Goal: Book appointment/travel/reservation

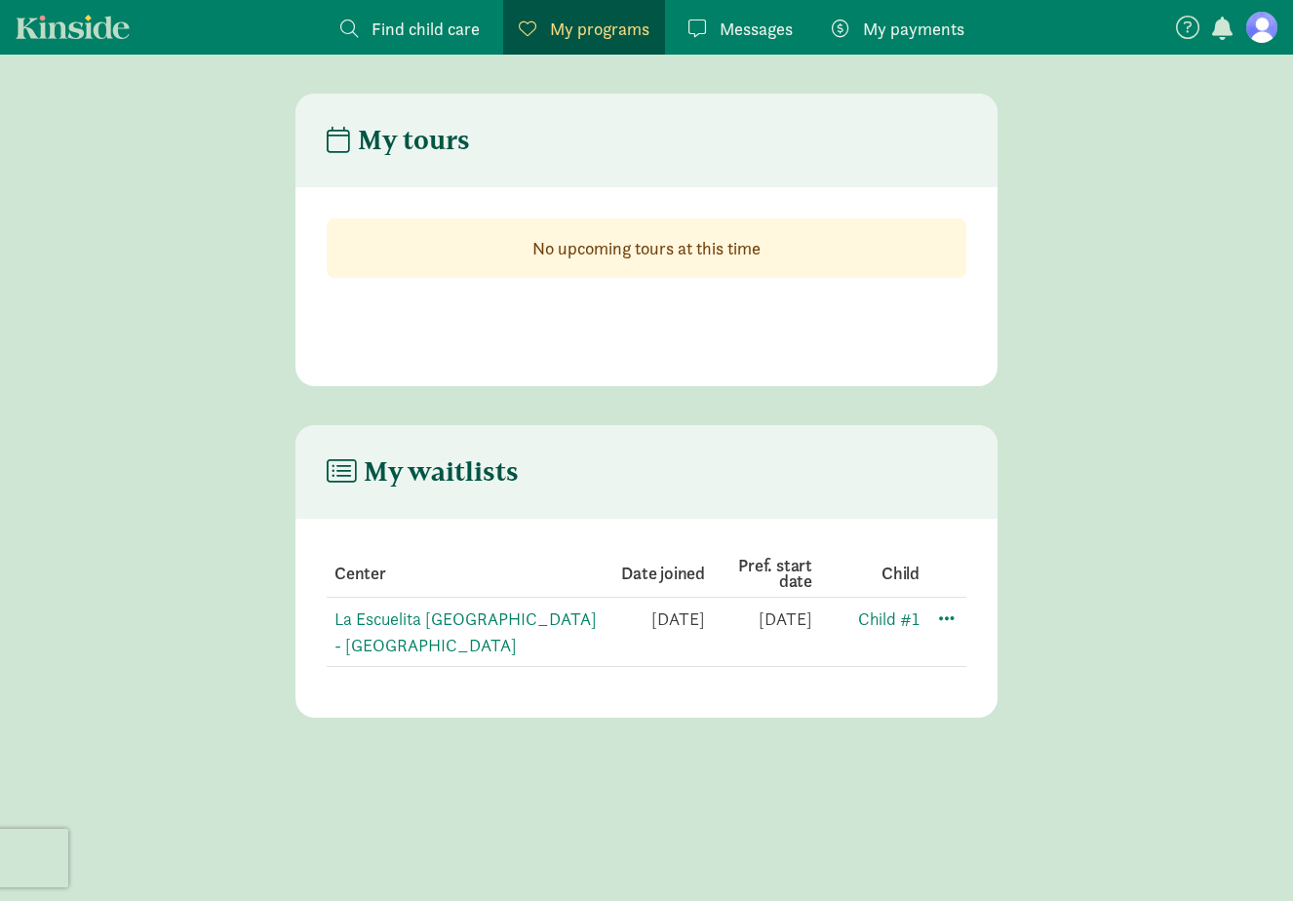
click at [397, 630] on td "La Escuelita [GEOGRAPHIC_DATA] - [GEOGRAPHIC_DATA]" at bounding box center [462, 632] width 271 height 69
click at [404, 618] on link "La Escuelita [GEOGRAPHIC_DATA] - [GEOGRAPHIC_DATA]" at bounding box center [466, 632] width 262 height 49
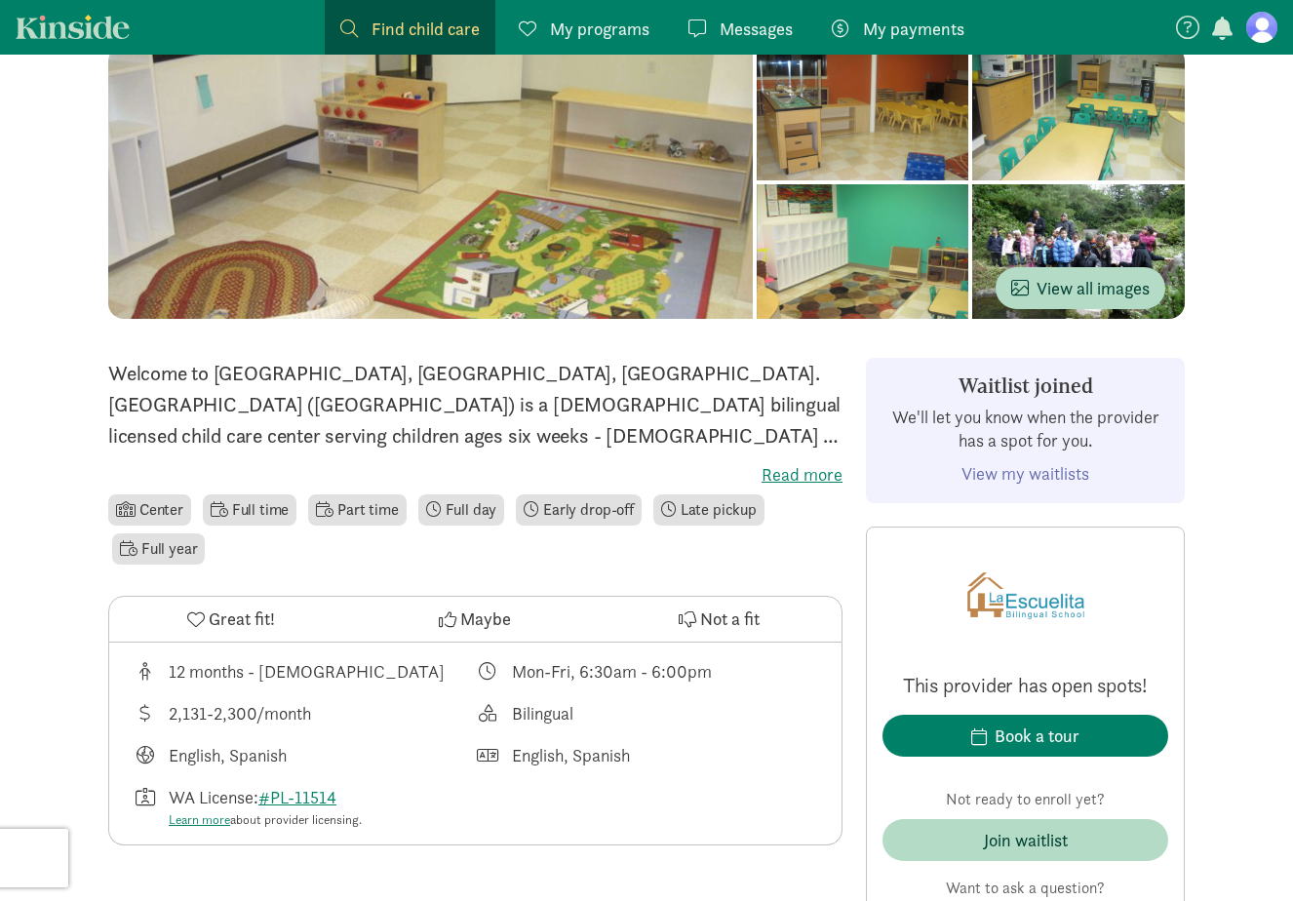
scroll to position [199, 0]
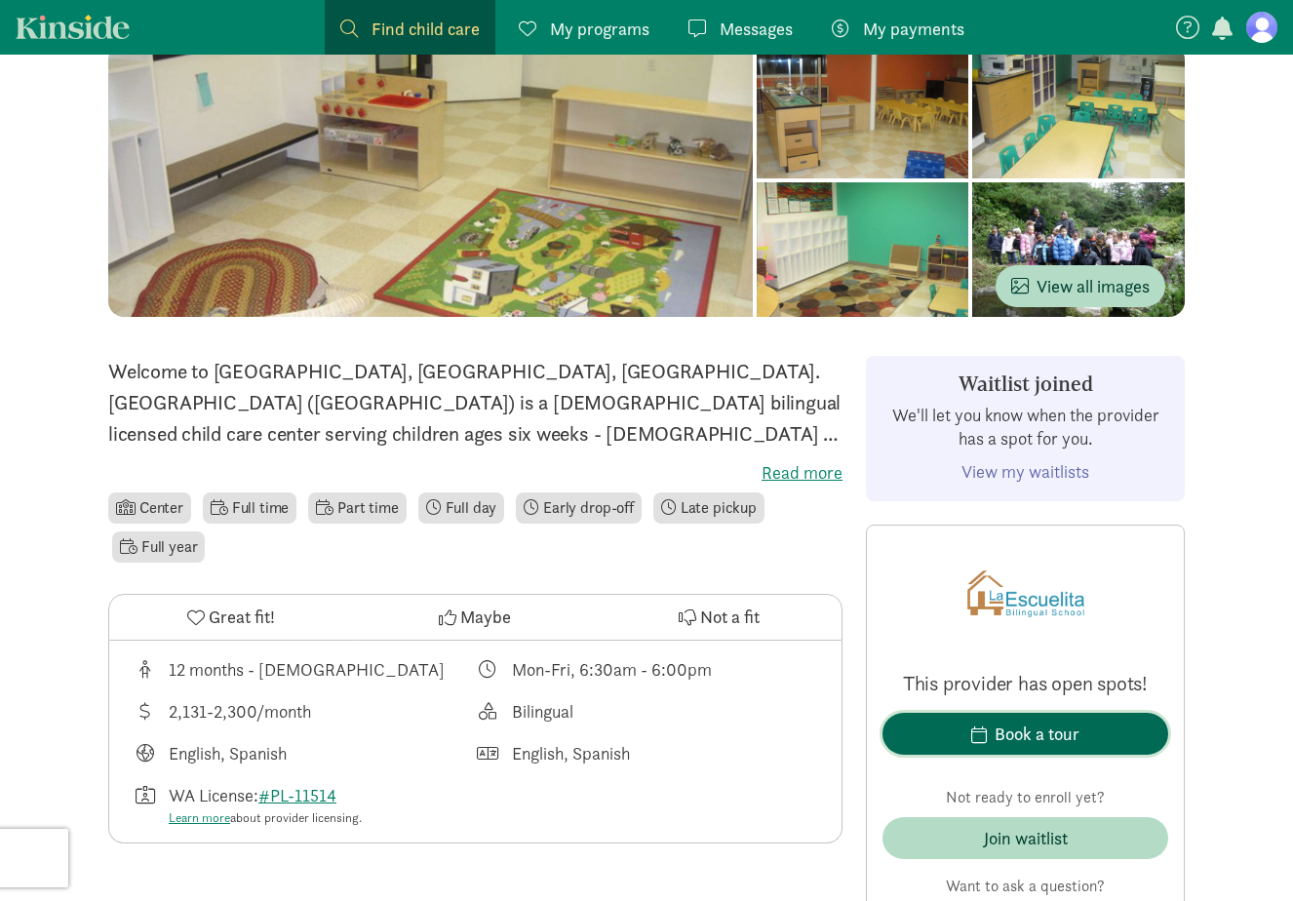
click at [1044, 731] on div "Book a tour" at bounding box center [1037, 734] width 85 height 26
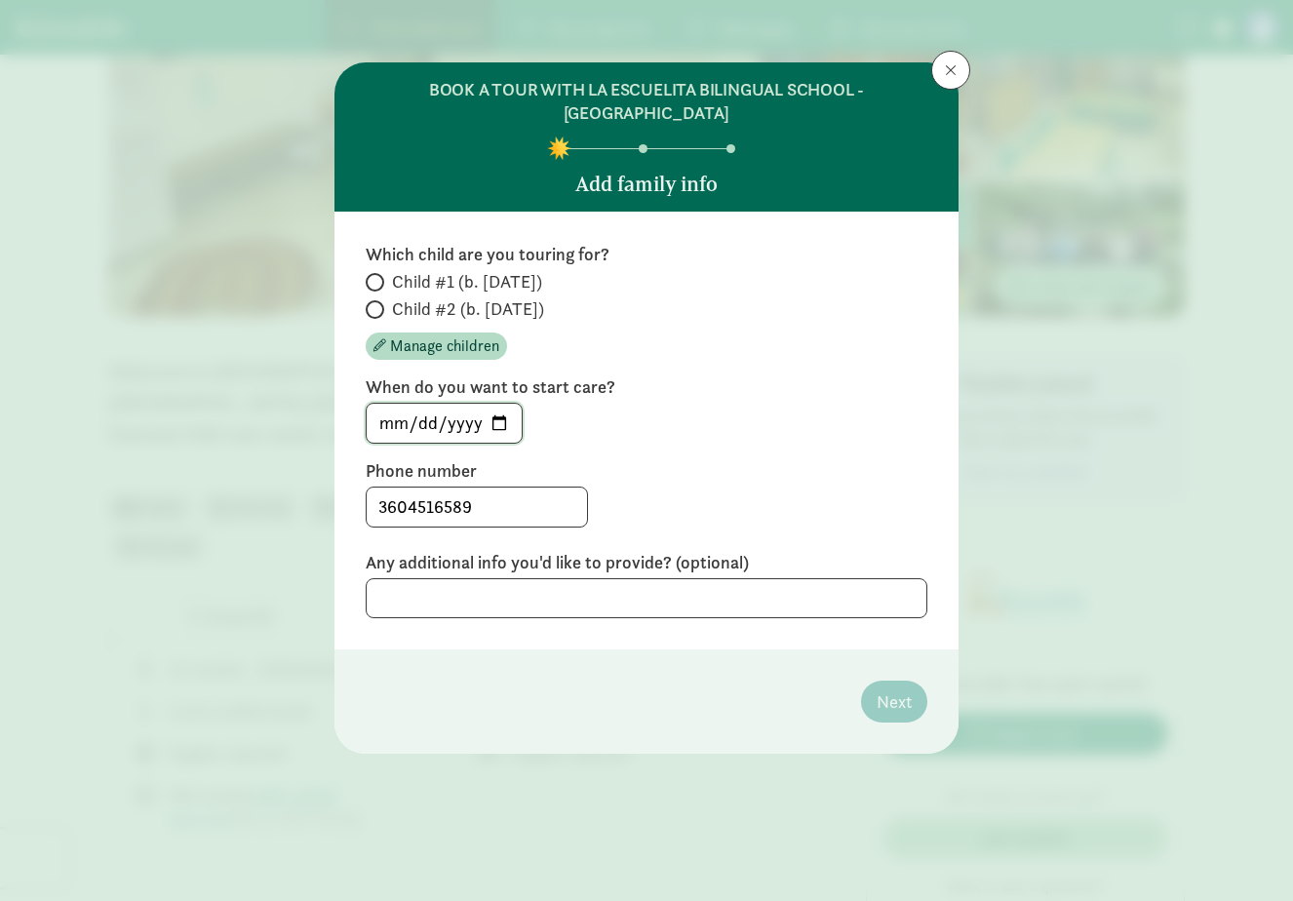
click at [503, 430] on input "2025-09-04" at bounding box center [444, 423] width 155 height 39
click at [569, 311] on label "Child #2 (b. June 2025)" at bounding box center [647, 308] width 562 height 23
click at [378, 311] on input "Child #2 (b. June 2025)" at bounding box center [372, 309] width 13 height 13
radio input "true"
click at [374, 279] on input "Child #1 (b. December 2025)" at bounding box center [372, 282] width 13 height 13
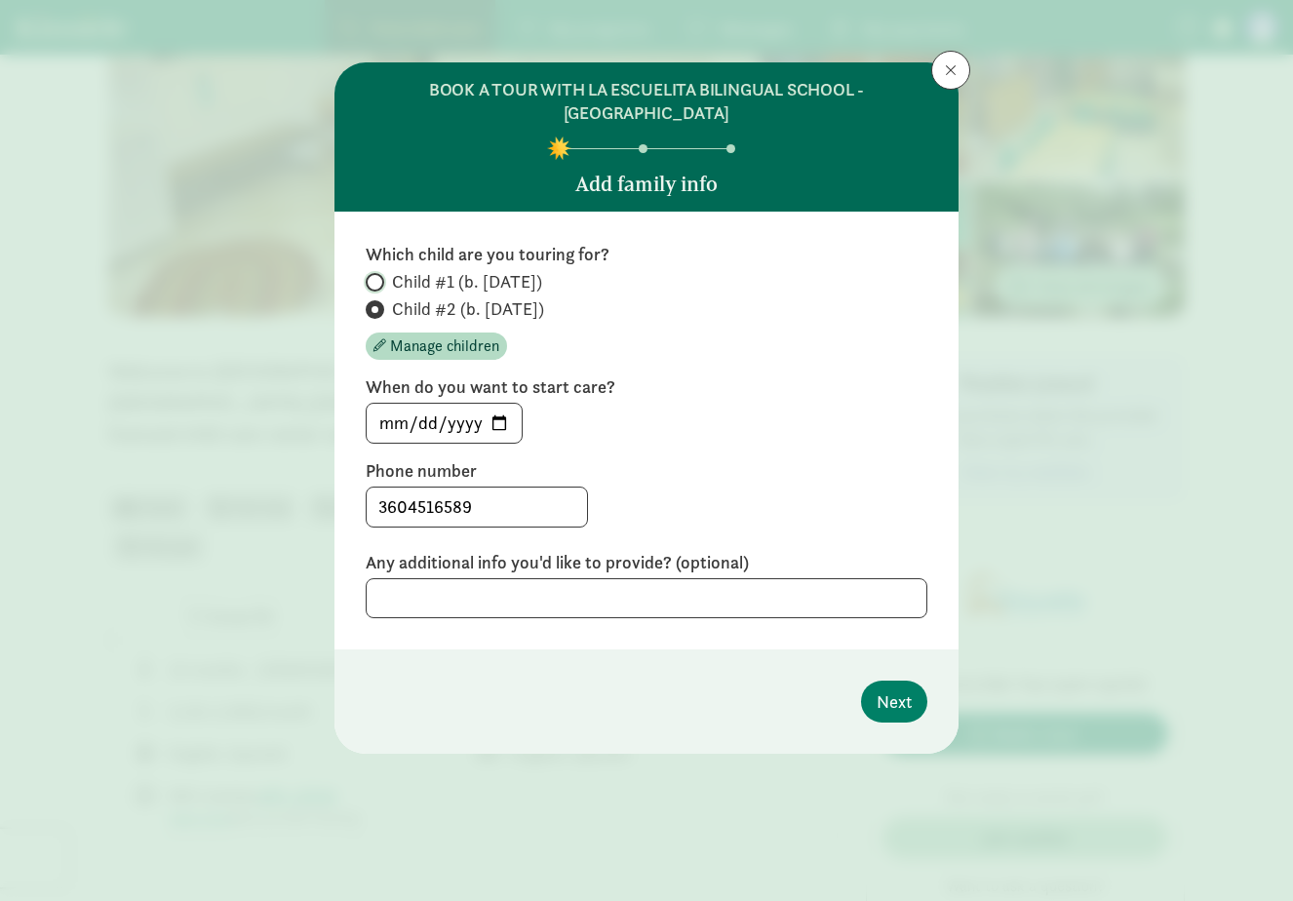
radio input "true"
radio input "false"
click at [907, 690] on span "Next" at bounding box center [894, 702] width 35 height 26
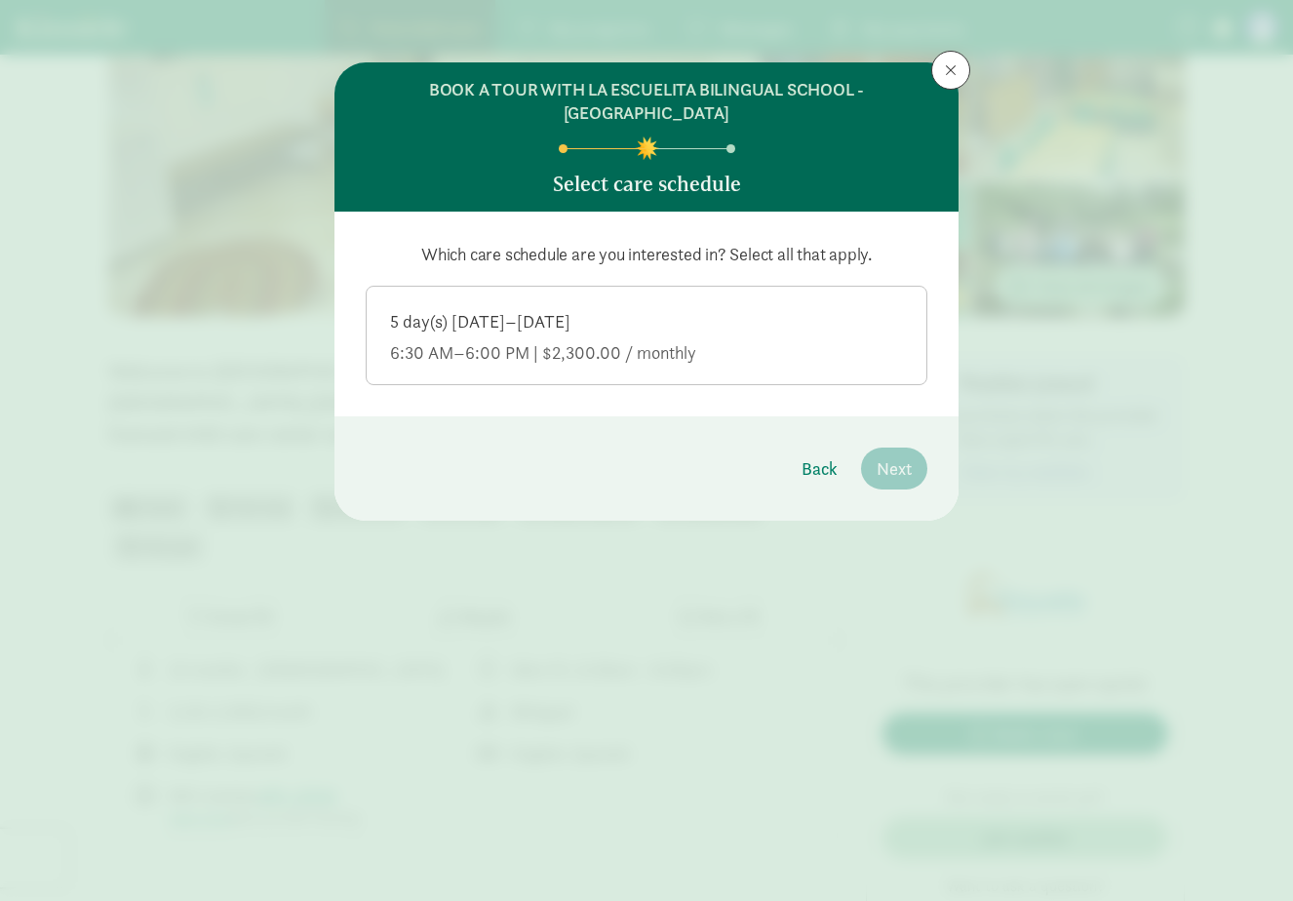
click at [802, 366] on label "5 day(s) Monday–Friday 6:30 AM–6:00 PM | $2,300.00 / monthly" at bounding box center [647, 334] width 560 height 94
click at [0, 0] on input "5 day(s) Monday–Friday 6:30 AM–6:00 PM | $2,300.00 / monthly" at bounding box center [0, 0] width 0 height 0
click at [908, 472] on span "Next" at bounding box center [894, 468] width 35 height 26
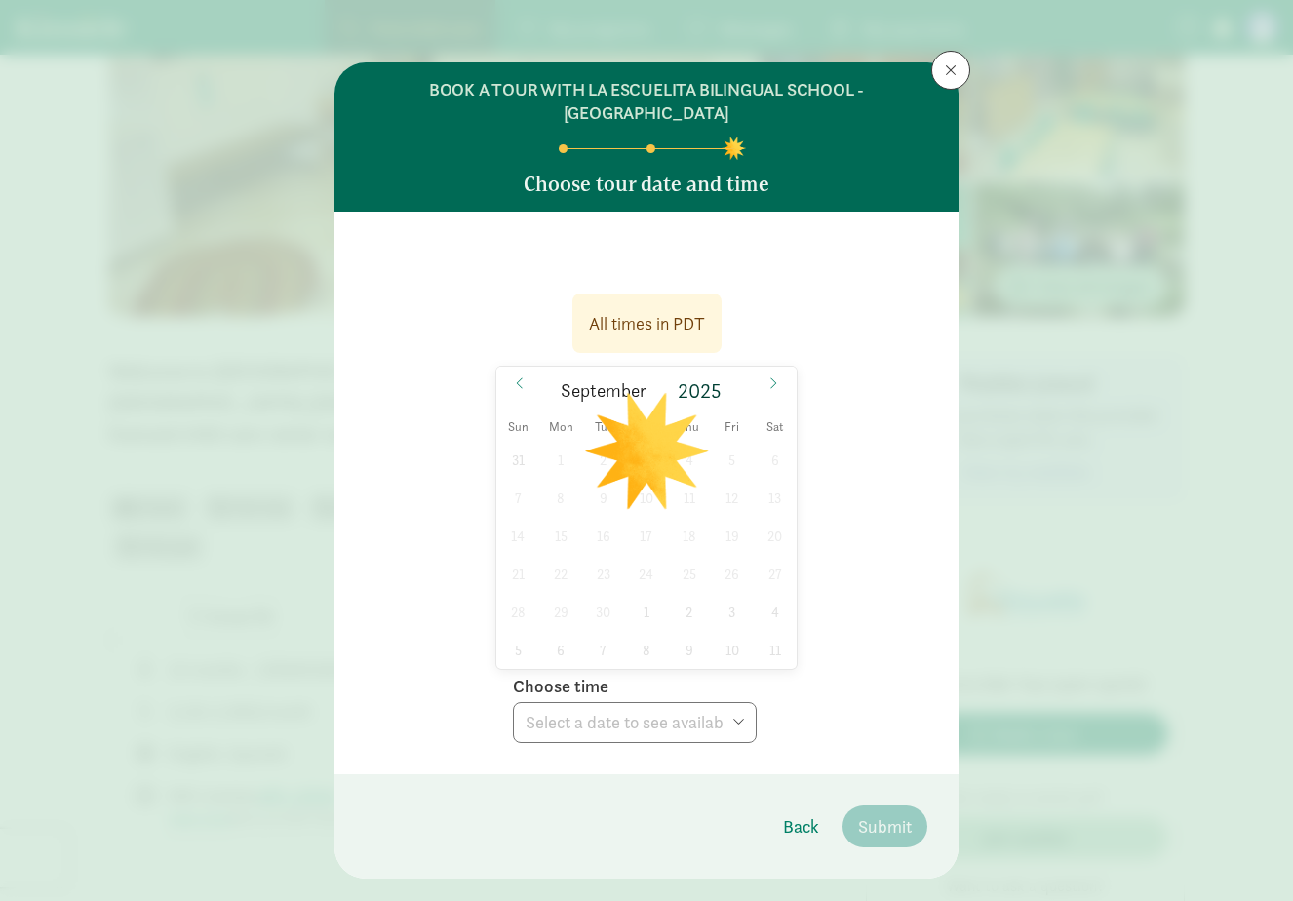
click at [671, 478] on div "31 1 2 3 4 5 6 7 8 9 10 11 12 13 14 15 16 17 18 19 20 21 22 23 24 25 26 27 28 2…" at bounding box center [646, 555] width 300 height 228
click at [650, 344] on div "All times in PDT" at bounding box center [646, 323] width 149 height 59
click at [617, 444] on div "31 1 2 3 4 5 6 7 8 9 10 11 12 13 14 15 16 17 18 19 20 21 22 23 24 25 26 27 28 2…" at bounding box center [646, 555] width 300 height 228
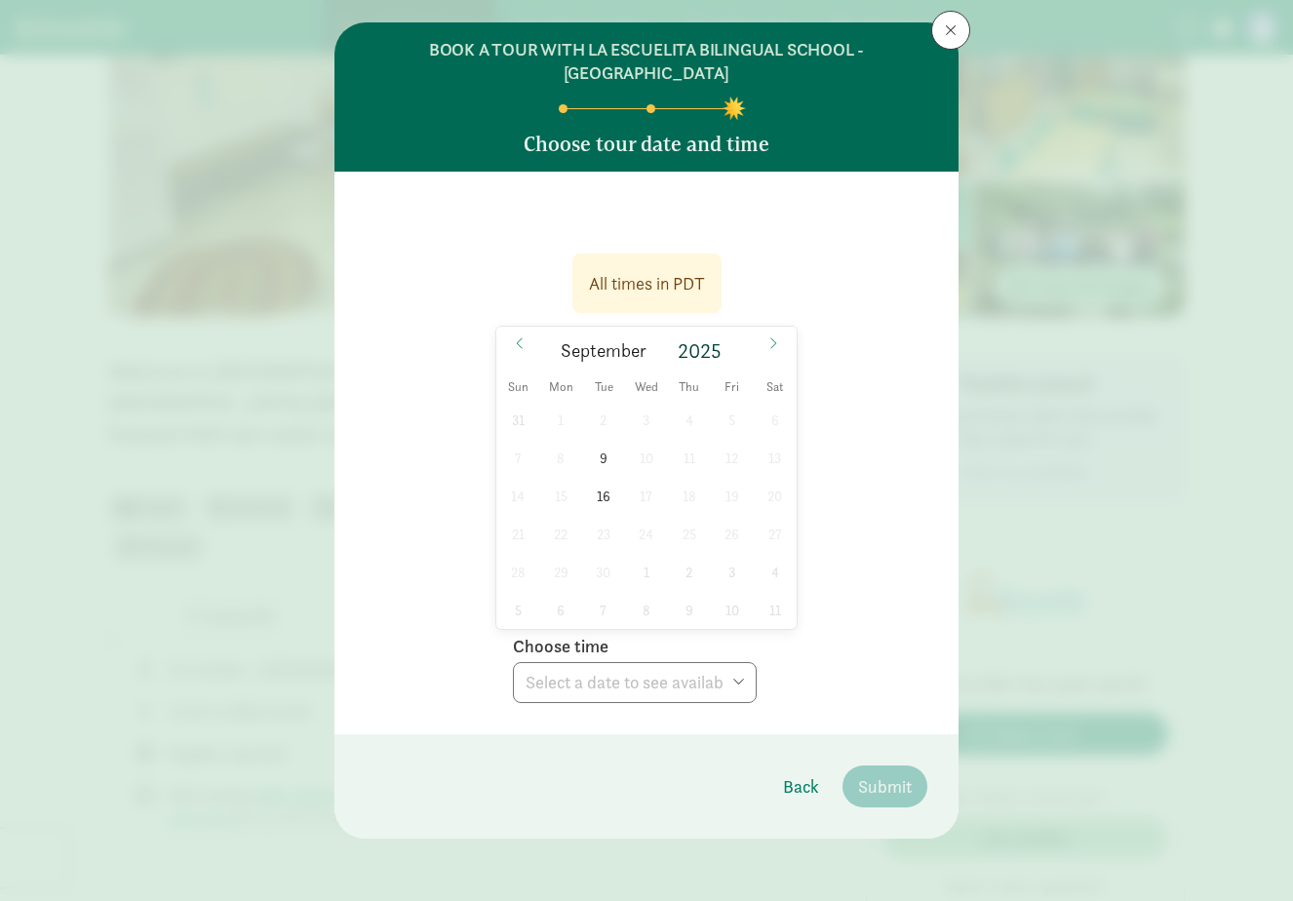
scroll to position [40, 0]
click at [603, 456] on span "9" at bounding box center [603, 458] width 38 height 38
click at [614, 691] on select "Choose time 10:00 AM (virtual tour) 03:00 PM (virtual tour)" at bounding box center [635, 682] width 244 height 41
select select "2025-09-09T10:00:00.000-07:00"
click at [513, 662] on select "Choose time 10:00 AM (virtual tour) 03:00 PM (virtual tour)" at bounding box center [635, 682] width 244 height 41
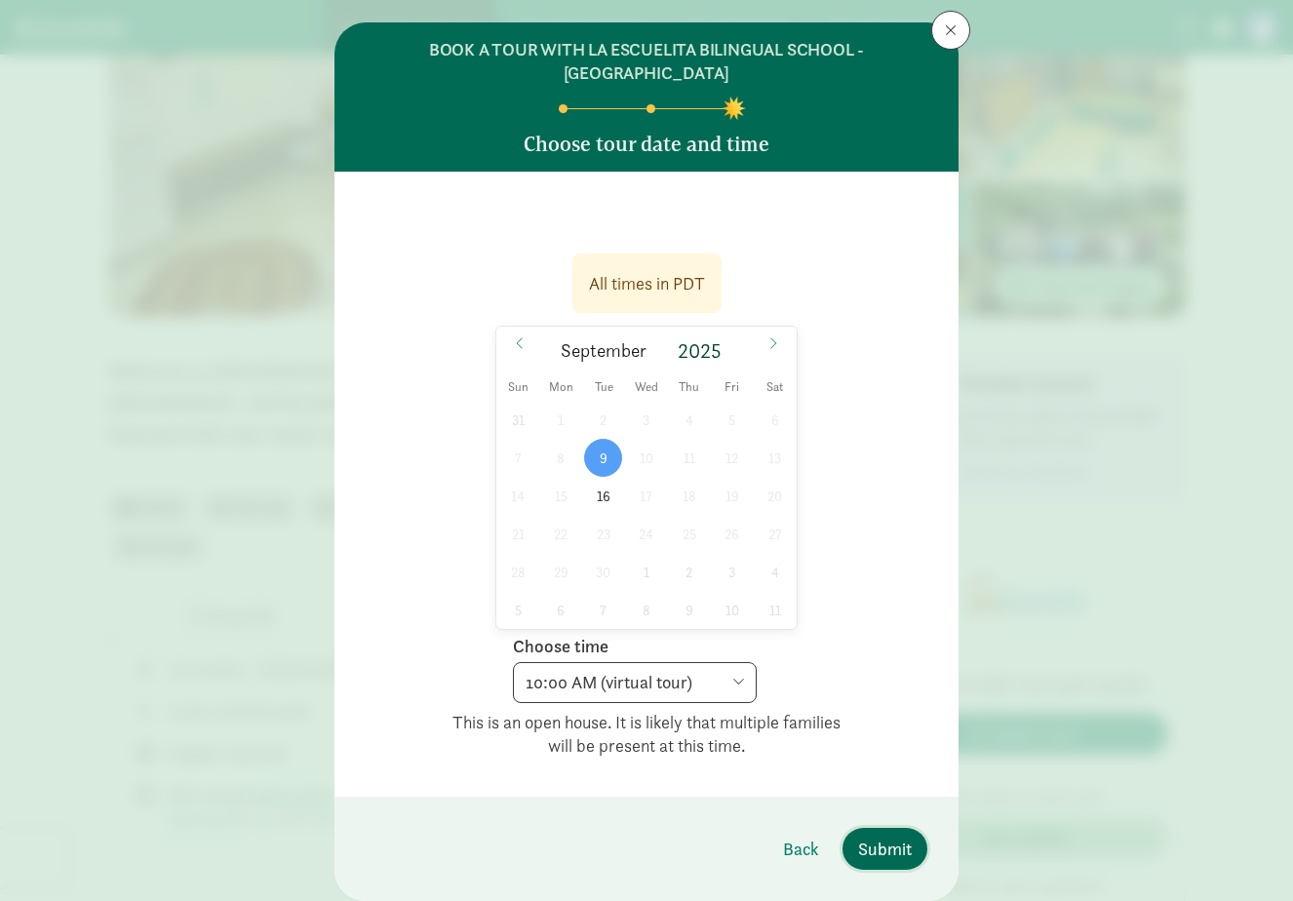
click at [890, 851] on span "Submit" at bounding box center [885, 849] width 54 height 26
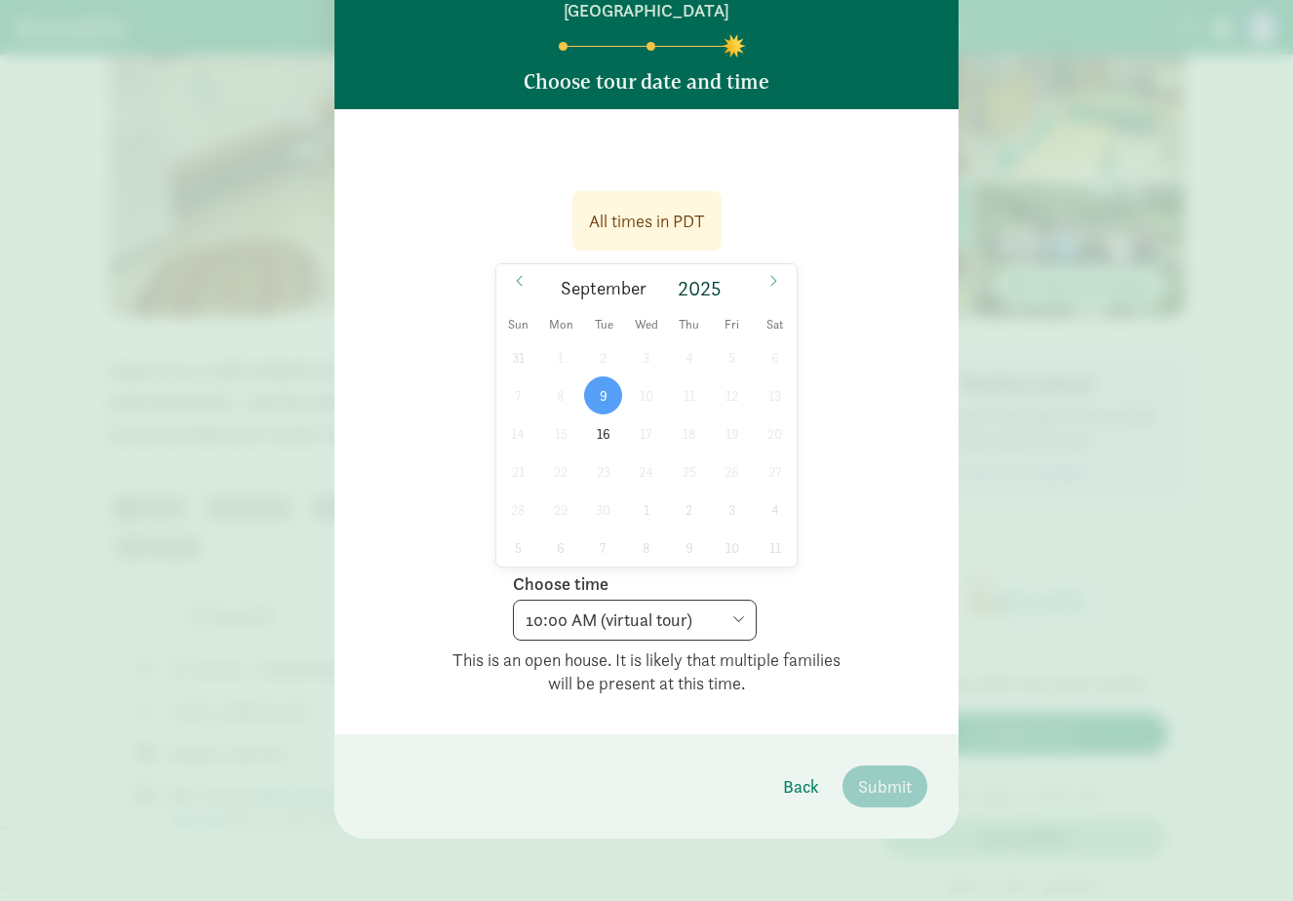
scroll to position [0, 0]
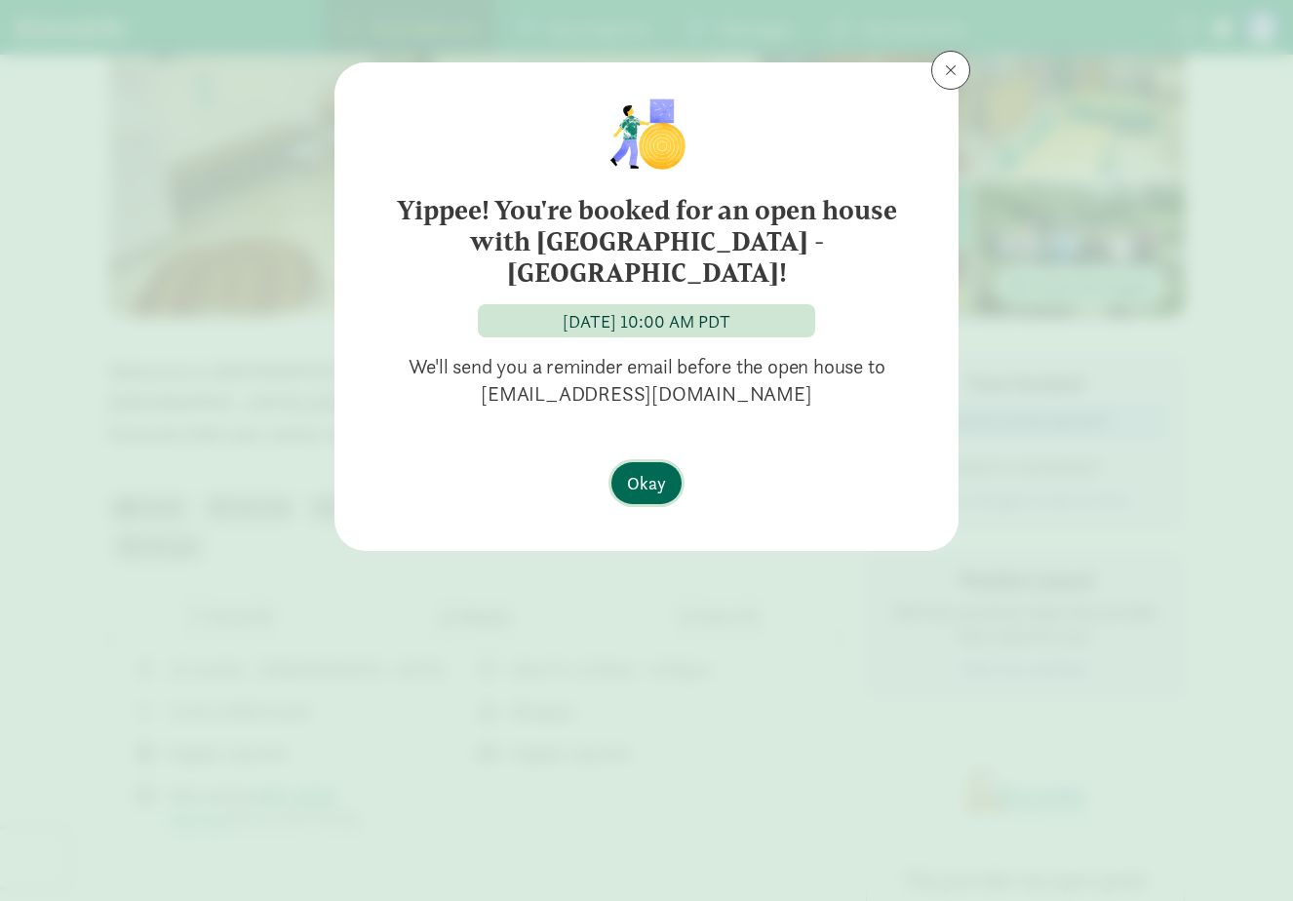
click at [660, 496] on button "Okay" at bounding box center [646, 483] width 70 height 42
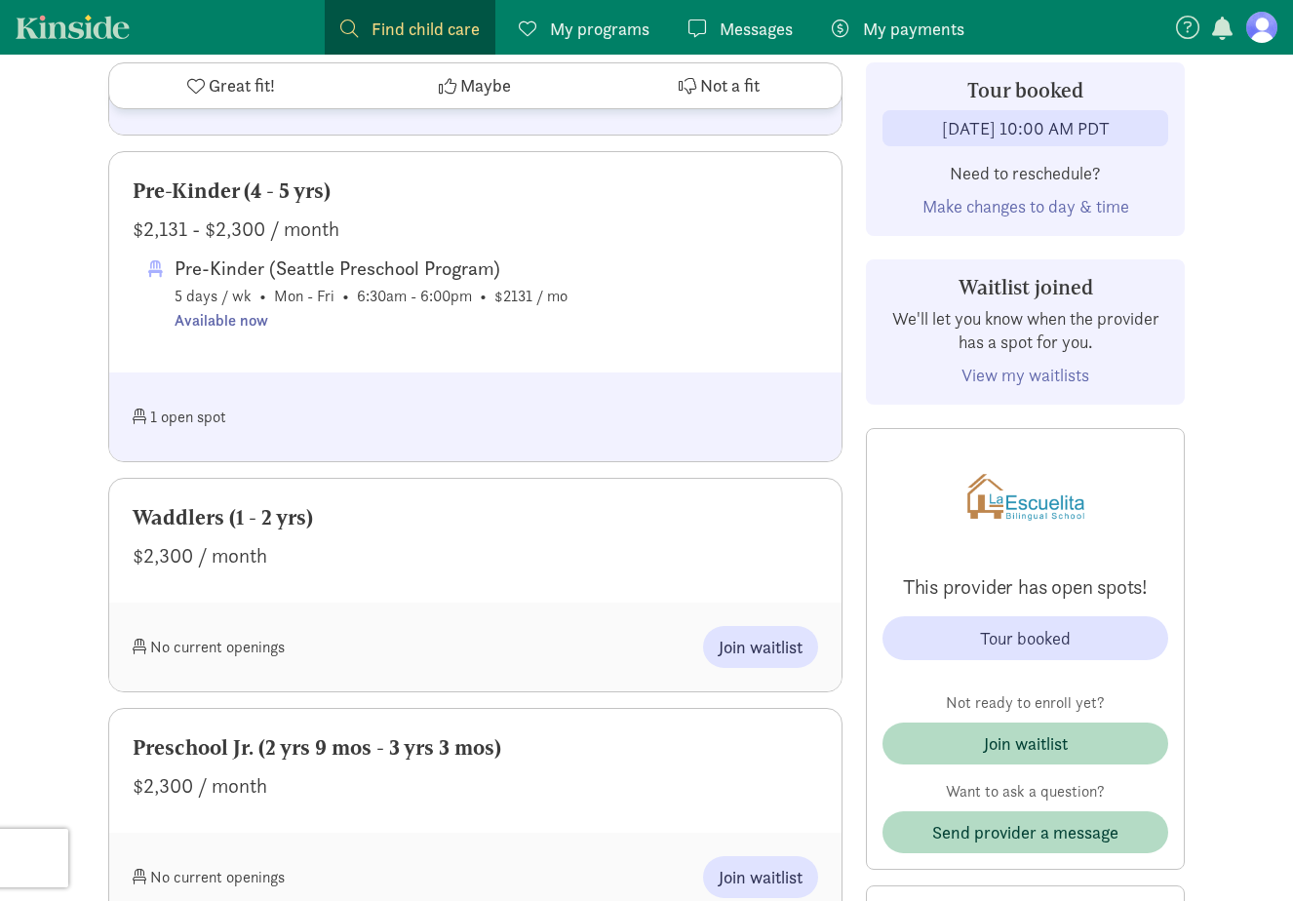
scroll to position [1686, 0]
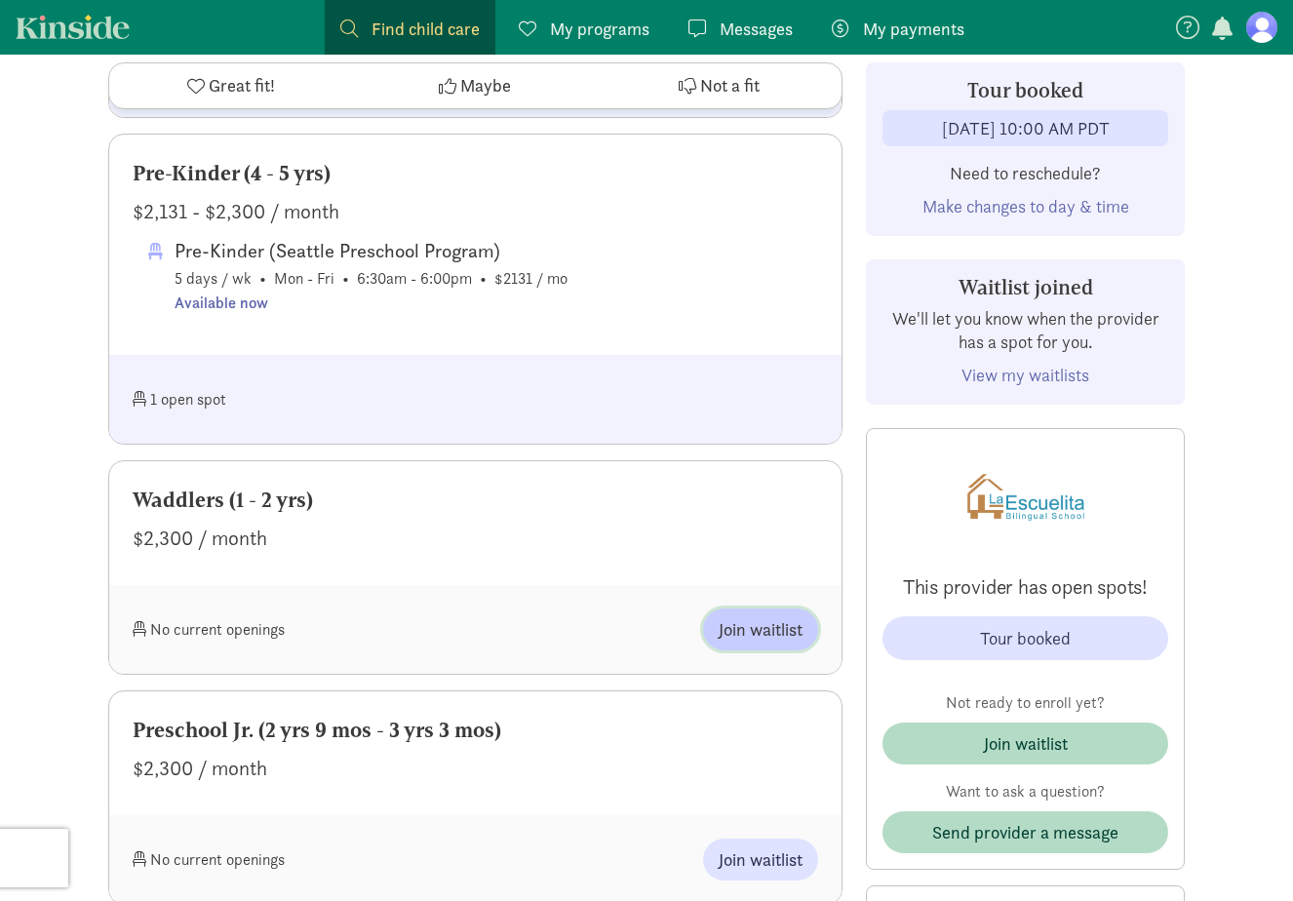
click at [764, 623] on span "Join waitlist" at bounding box center [761, 629] width 84 height 26
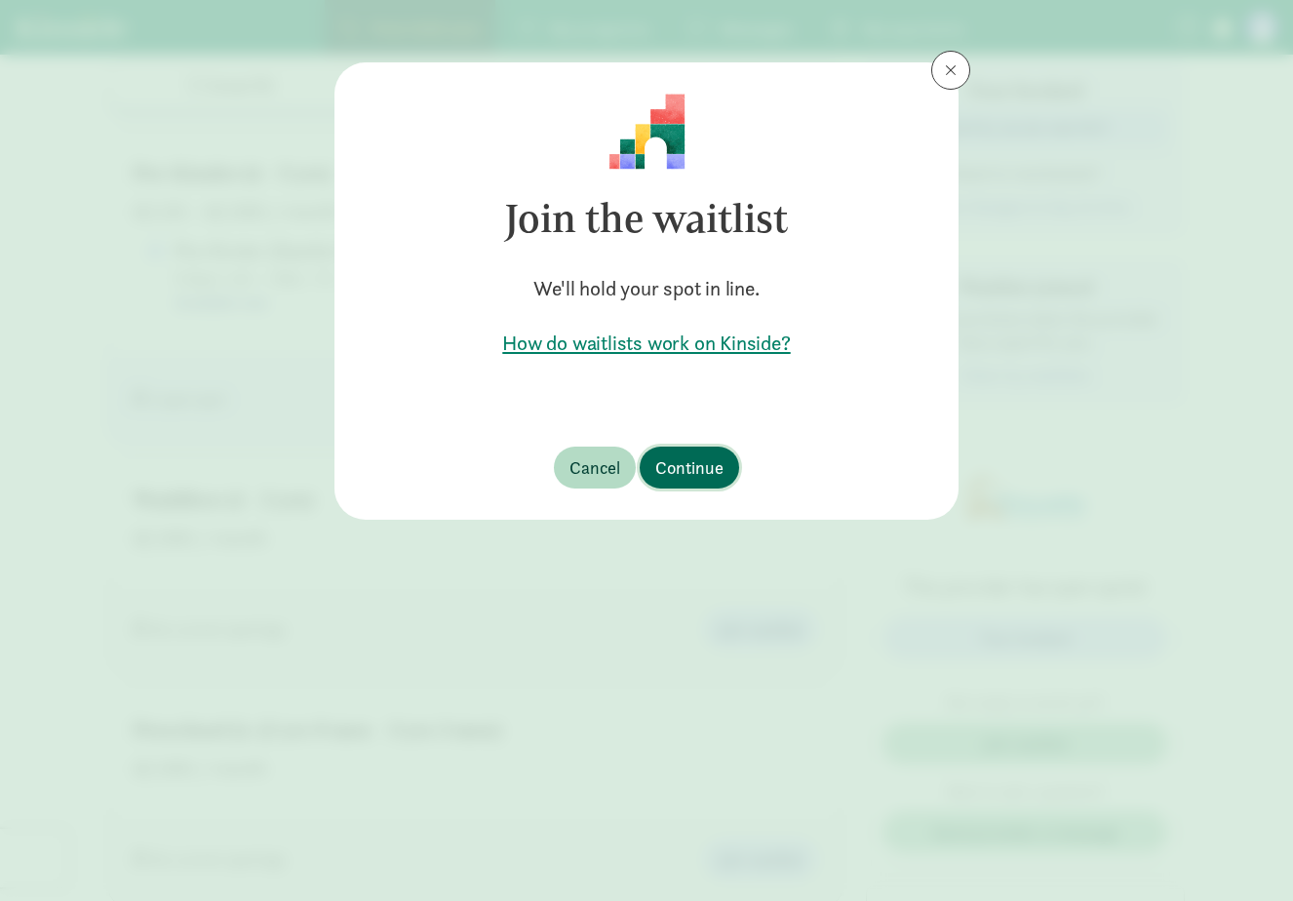
click at [708, 465] on span "Continue" at bounding box center [689, 467] width 68 height 26
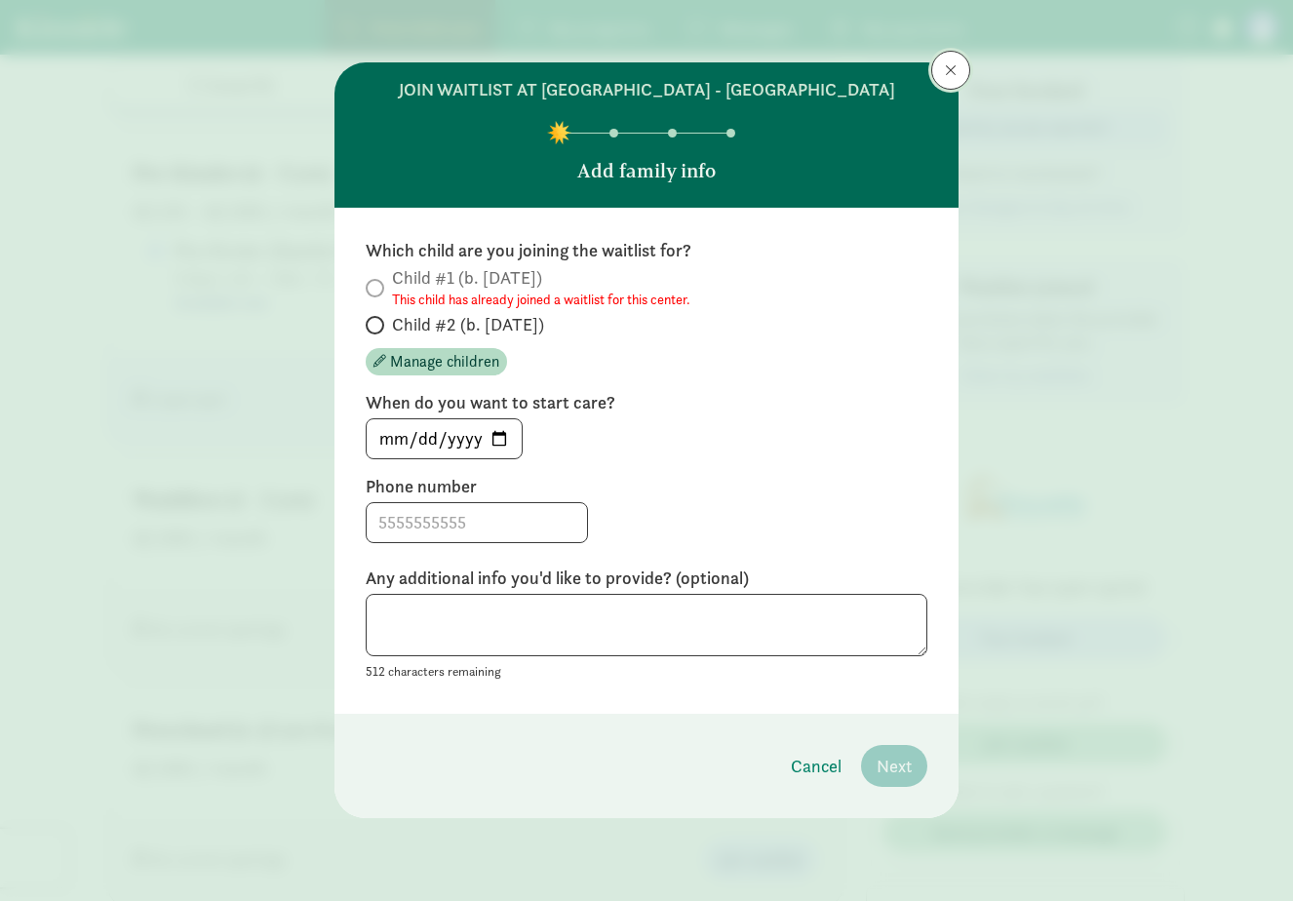
click at [960, 56] on button at bounding box center [950, 70] width 39 height 39
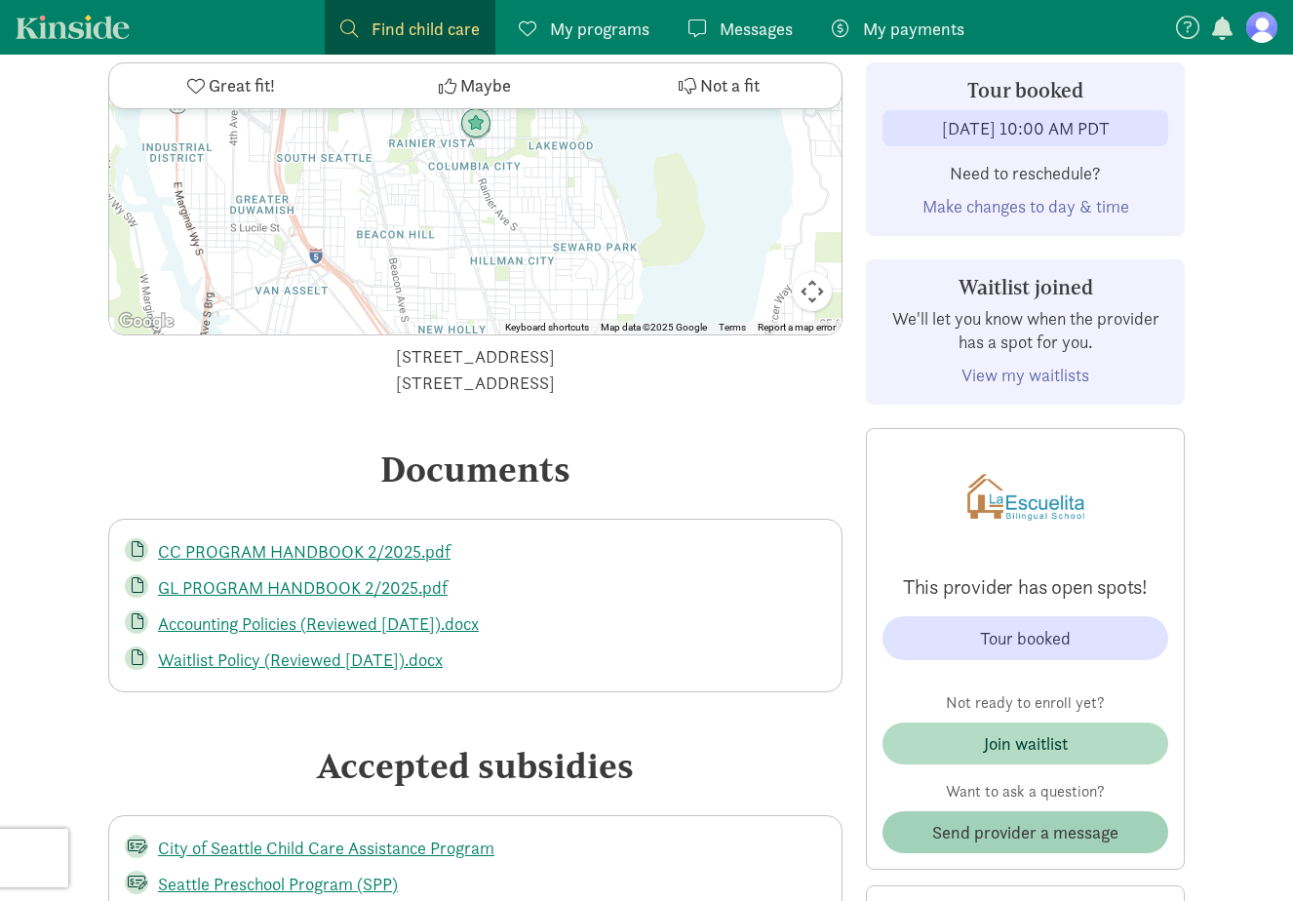
scroll to position [3922, 0]
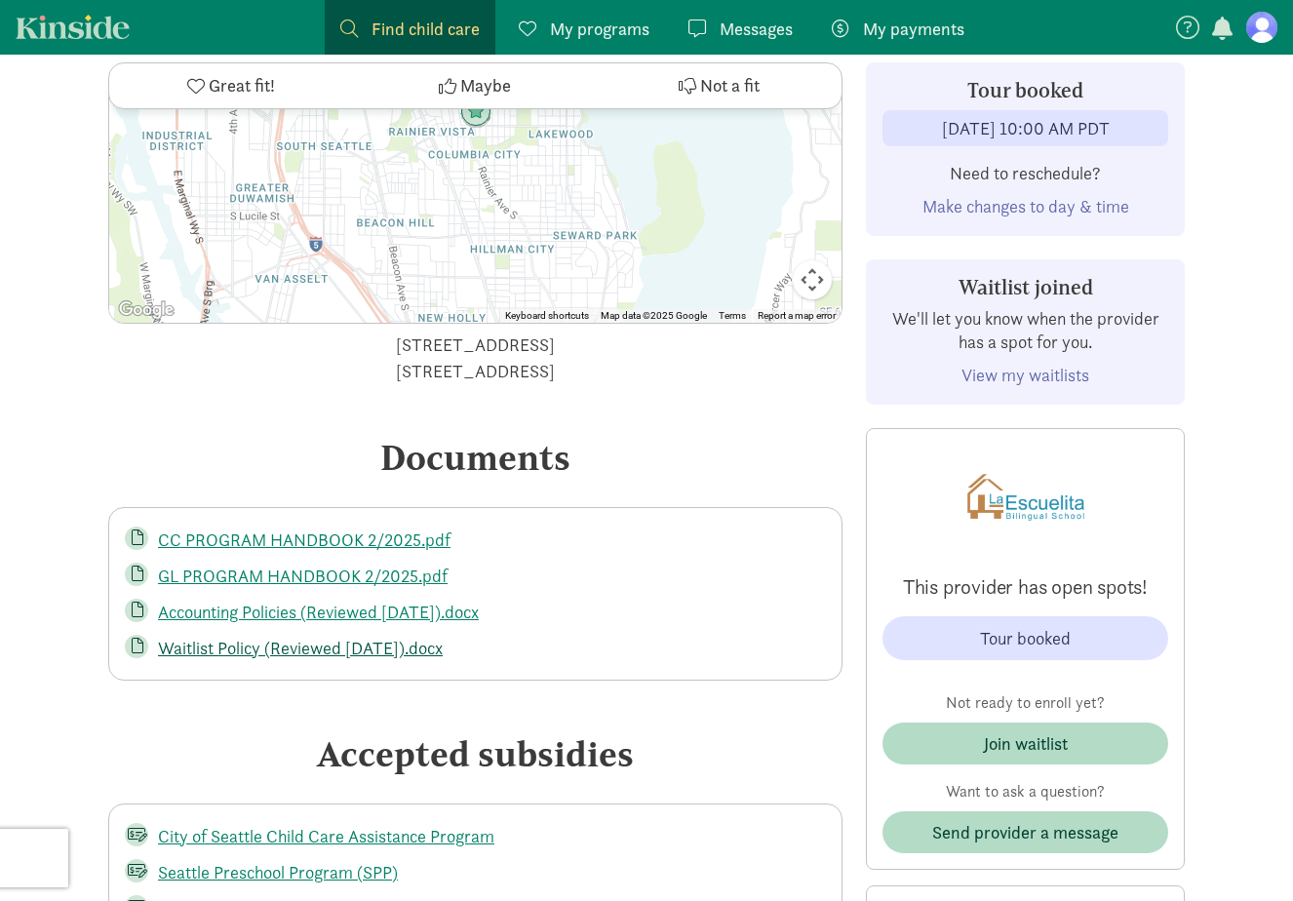
click at [342, 637] on link "Waitlist Policy (Reviewed 12-16-24).docx" at bounding box center [300, 648] width 285 height 22
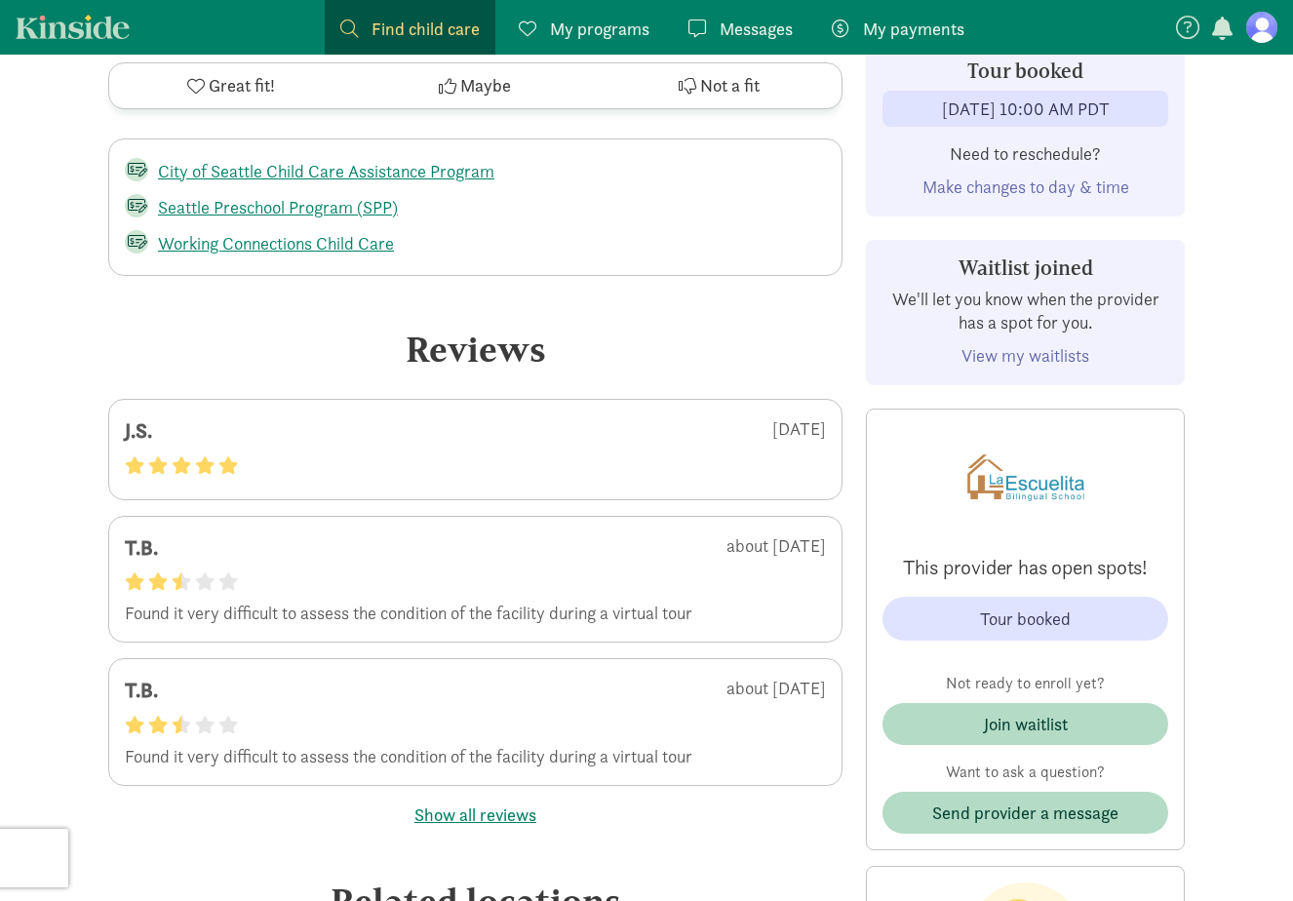
scroll to position [4831, 0]
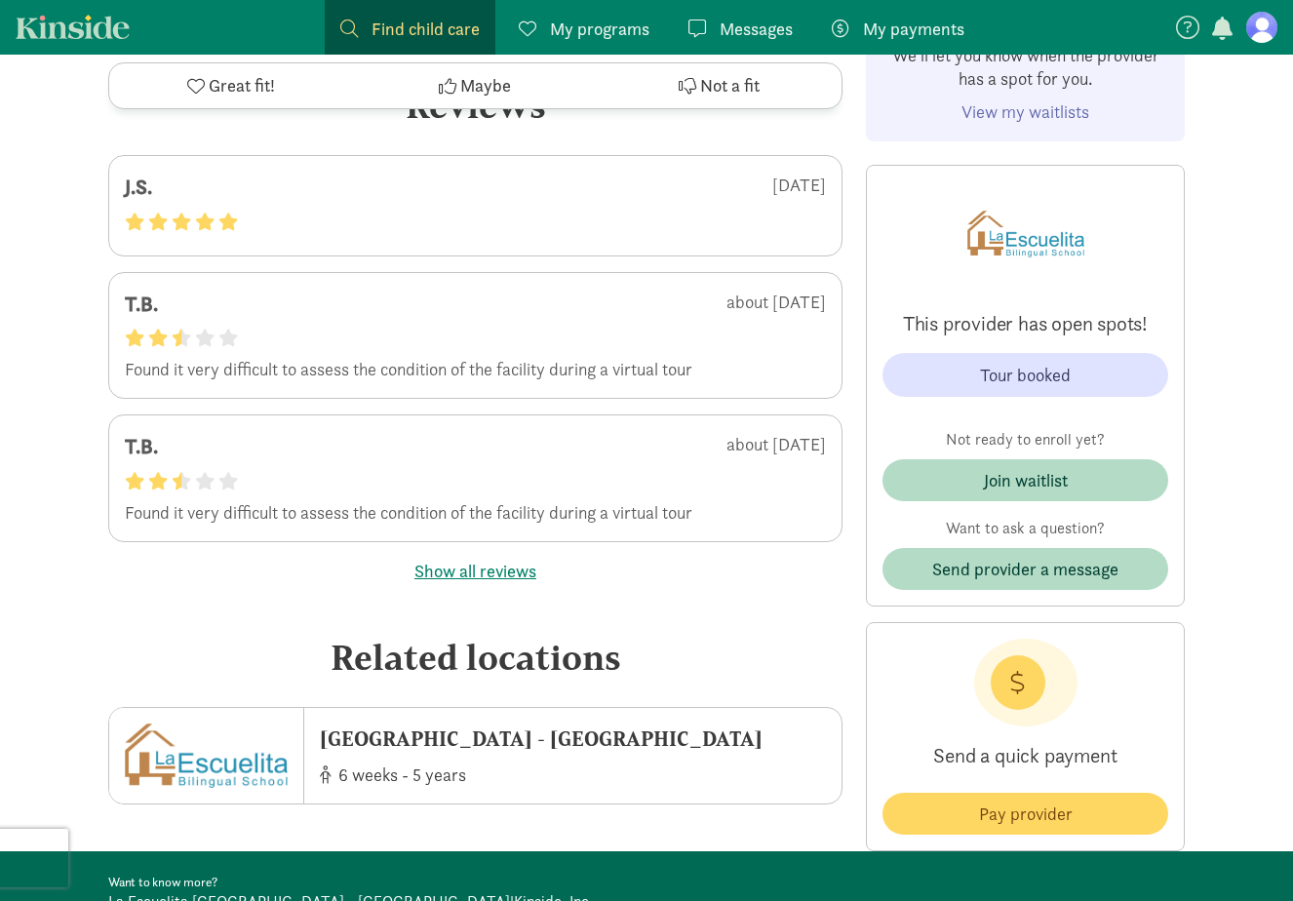
click at [499, 558] on button "Show all reviews" at bounding box center [475, 571] width 122 height 26
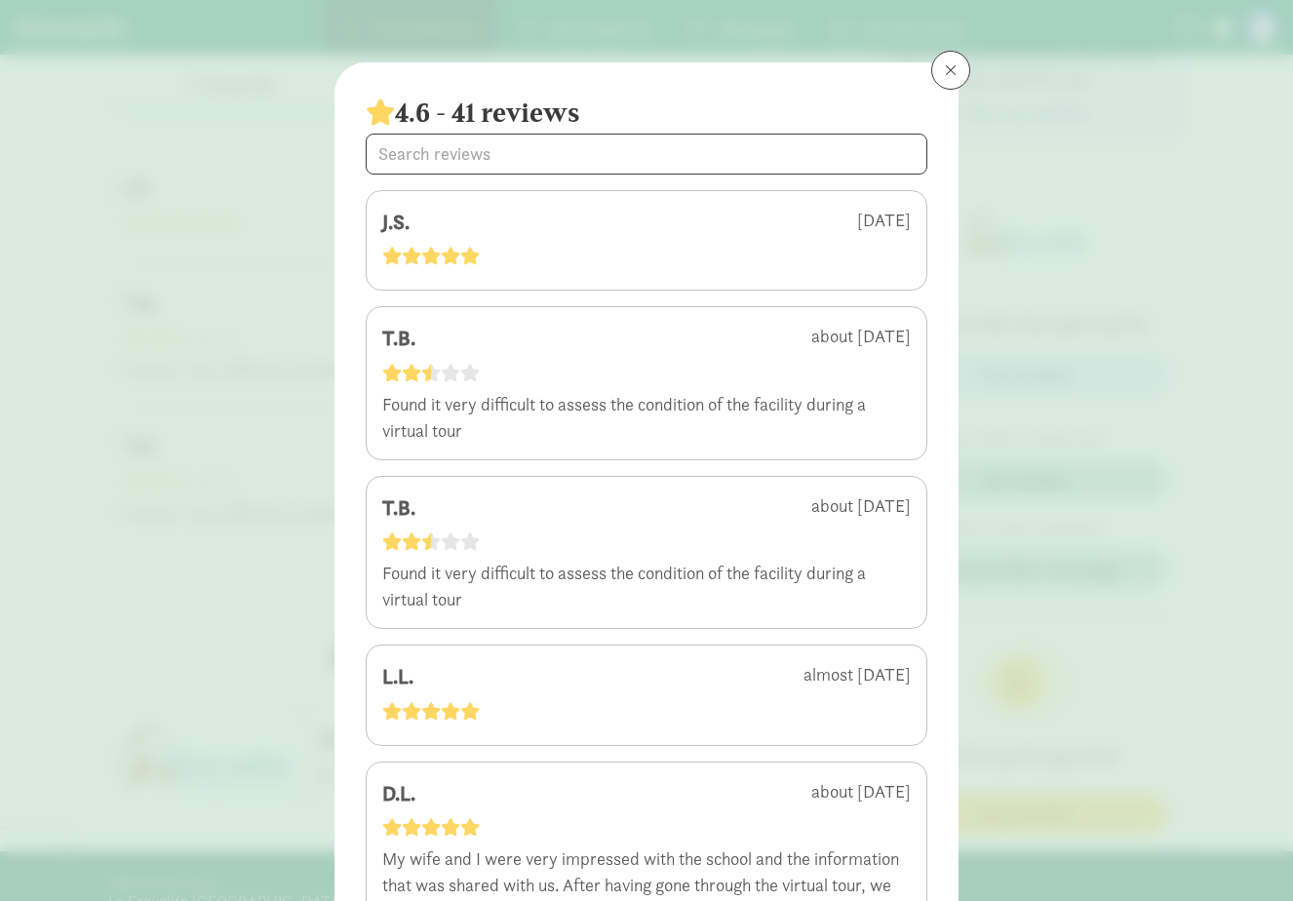
scroll to position [7, 0]
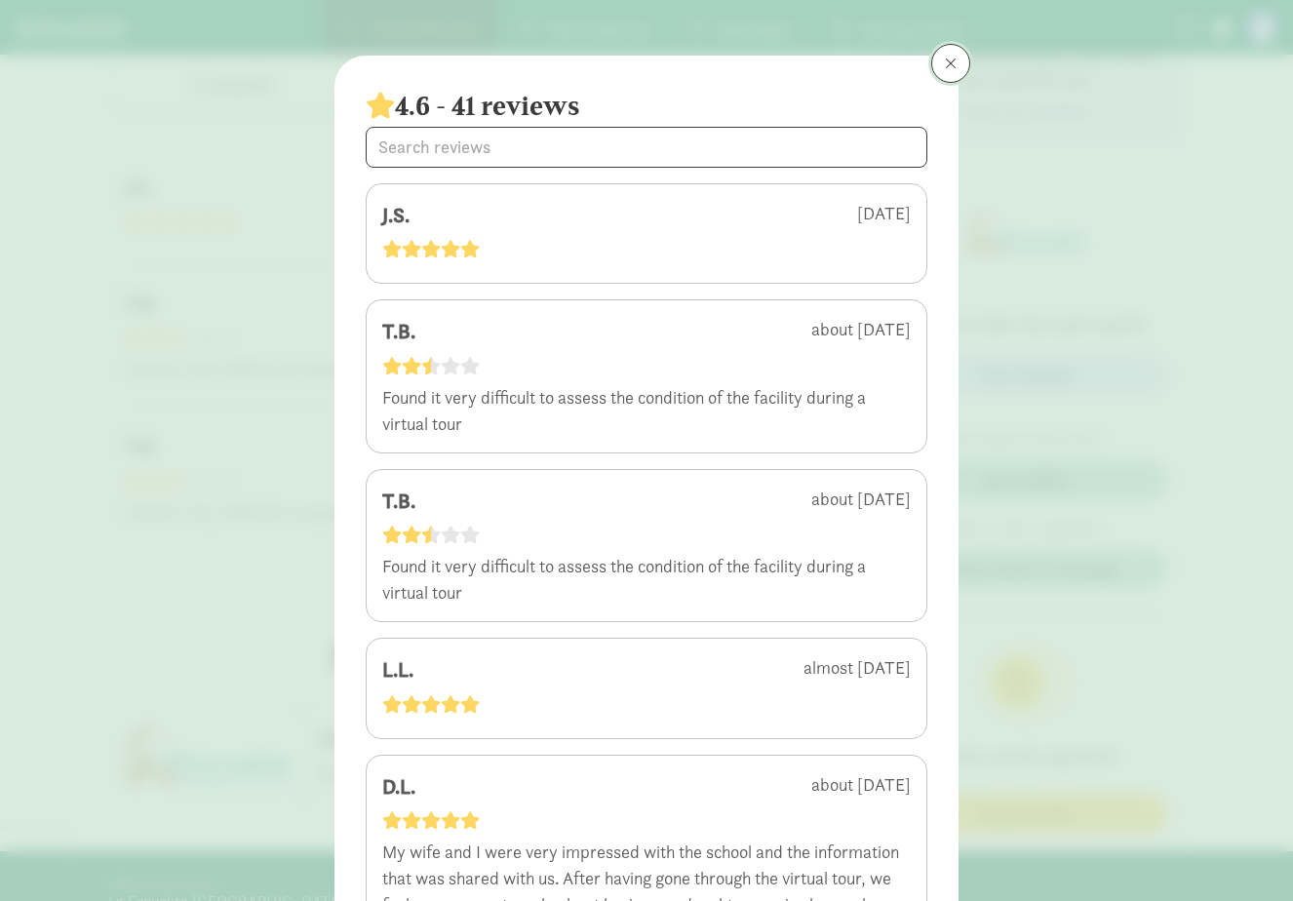
click at [944, 71] on button at bounding box center [950, 63] width 39 height 39
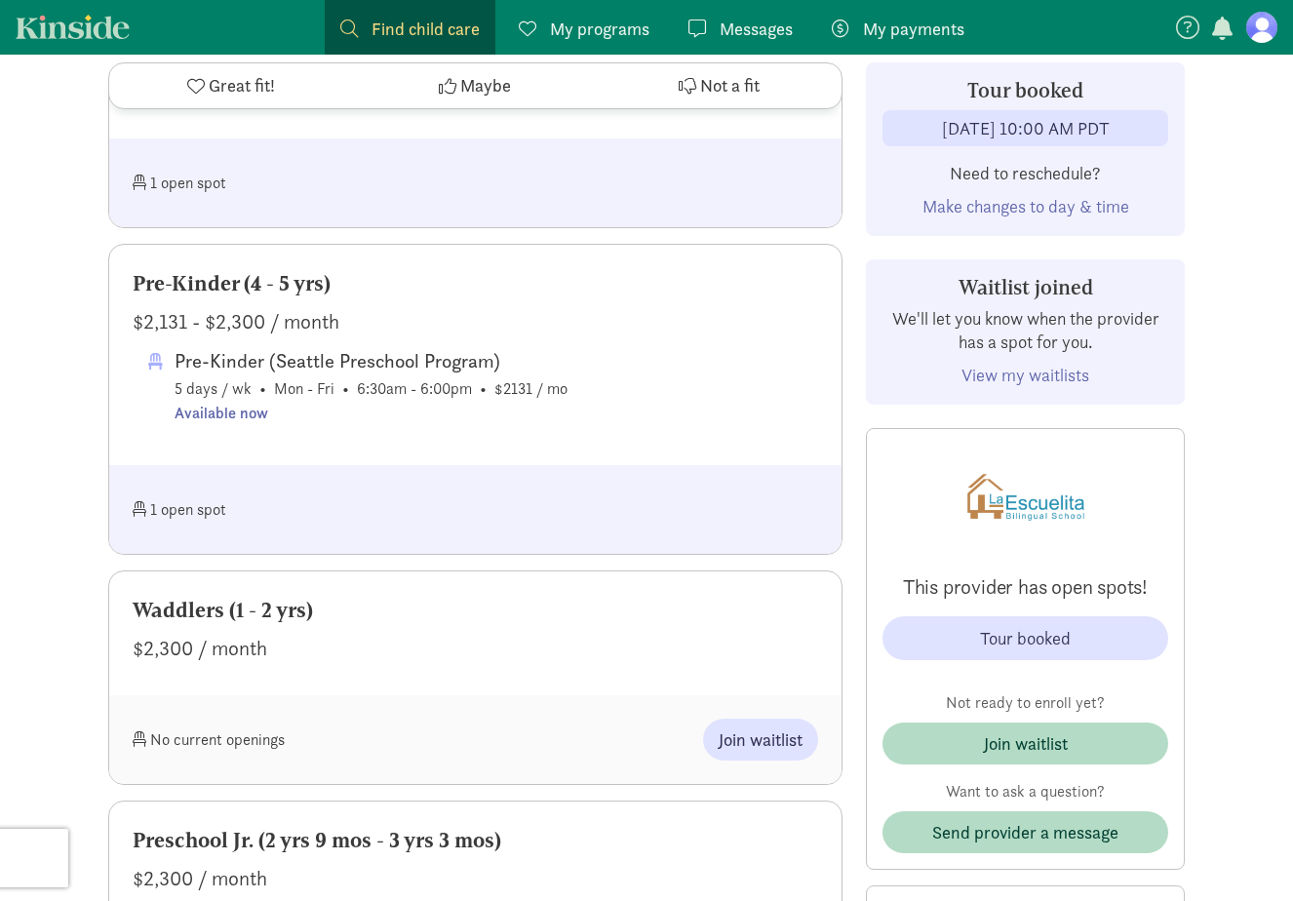
scroll to position [1587, 0]
